Goal: Find specific page/section: Find specific page/section

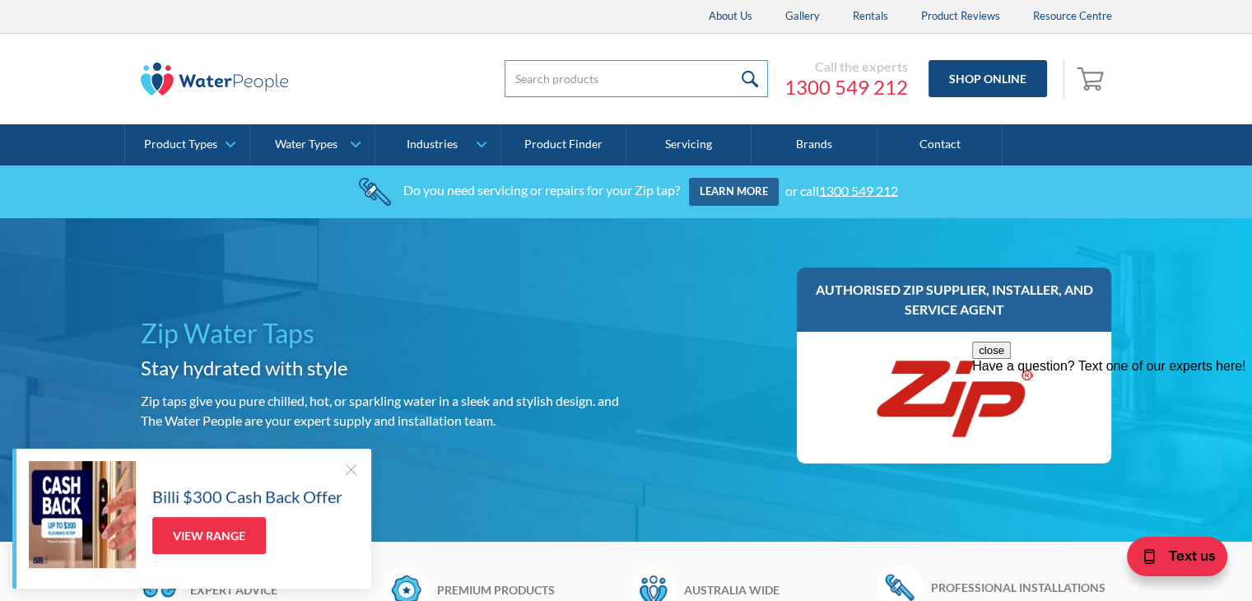
click at [558, 74] on input "search" at bounding box center [636, 78] width 263 height 37
type input "payt"
click at [732, 60] on input "submit" at bounding box center [749, 78] width 35 height 37
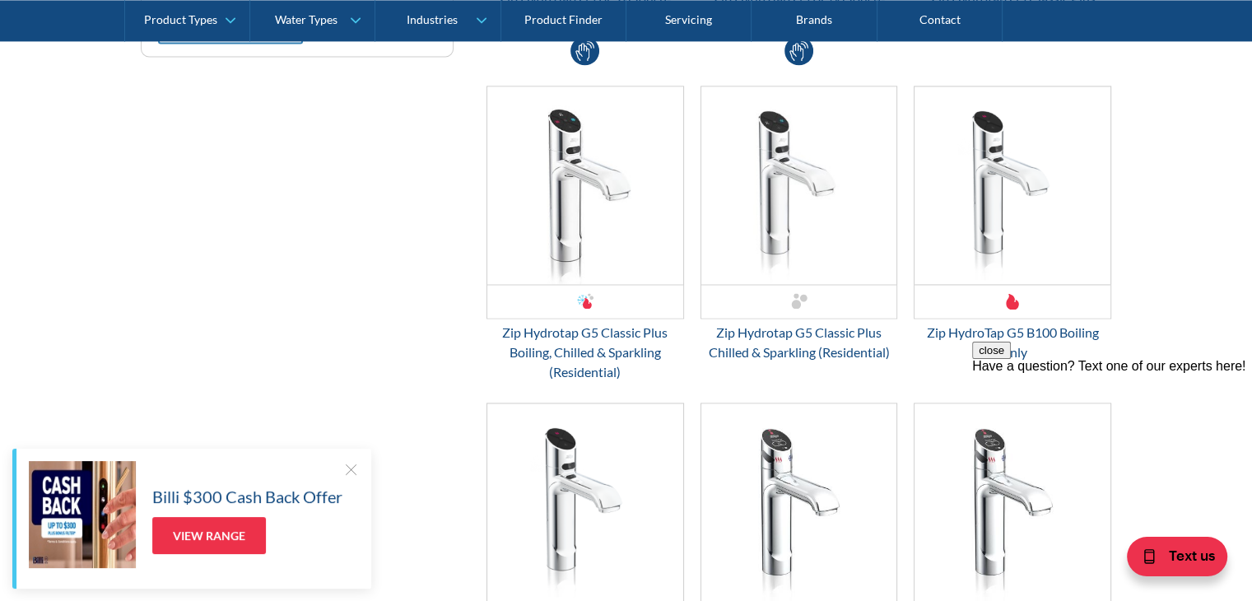
scroll to position [2716, 0]
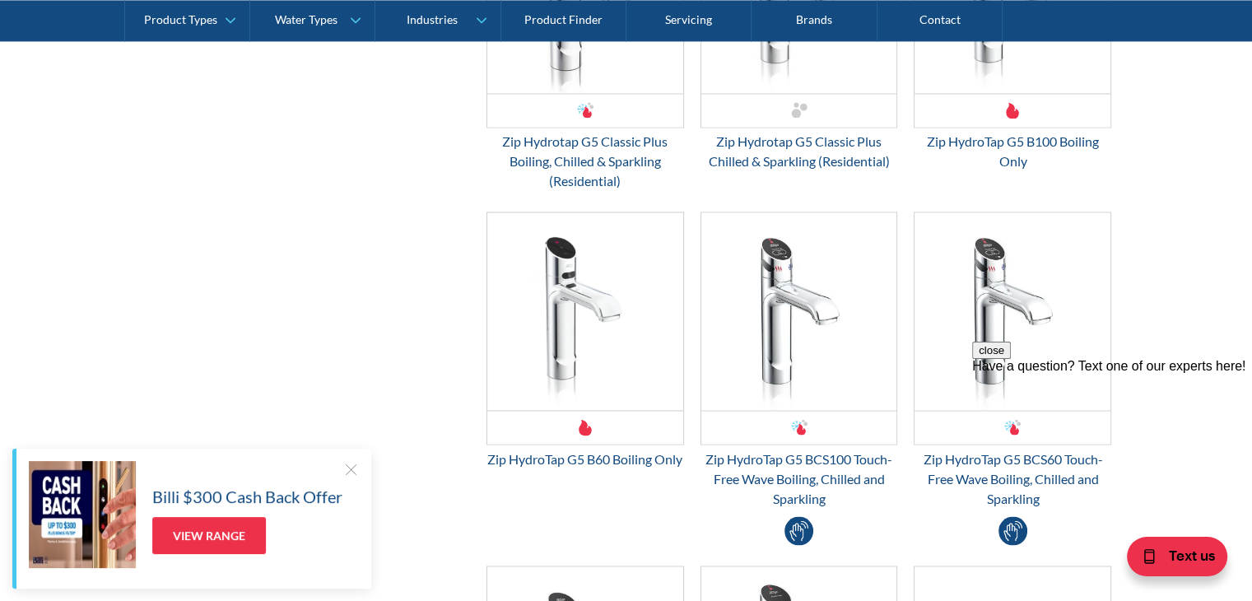
click at [352, 465] on div at bounding box center [350, 469] width 16 height 16
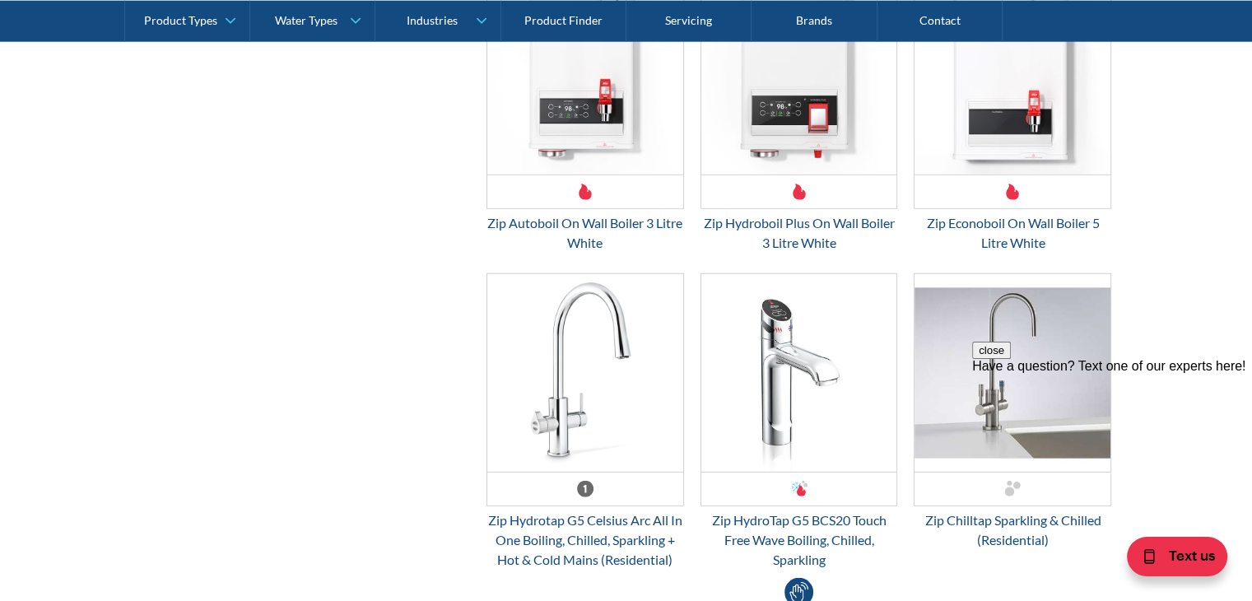
scroll to position [4197, 0]
